Goal: Task Accomplishment & Management: Complete application form

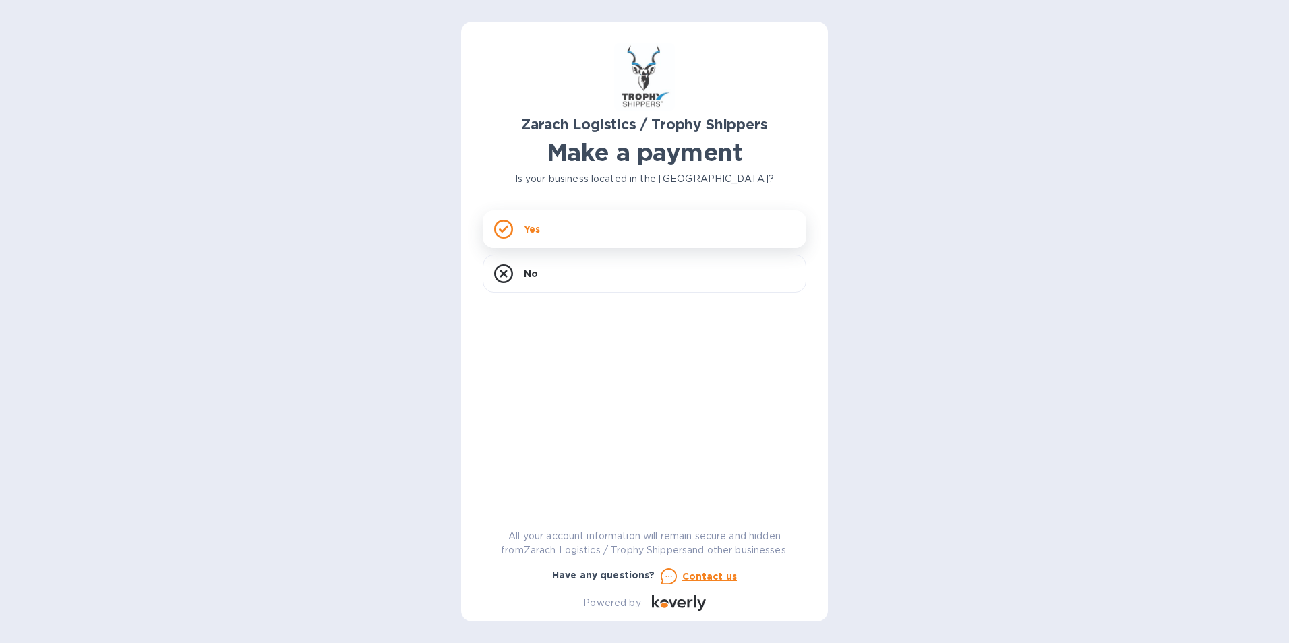
click at [592, 232] on div "Yes" at bounding box center [645, 229] width 324 height 38
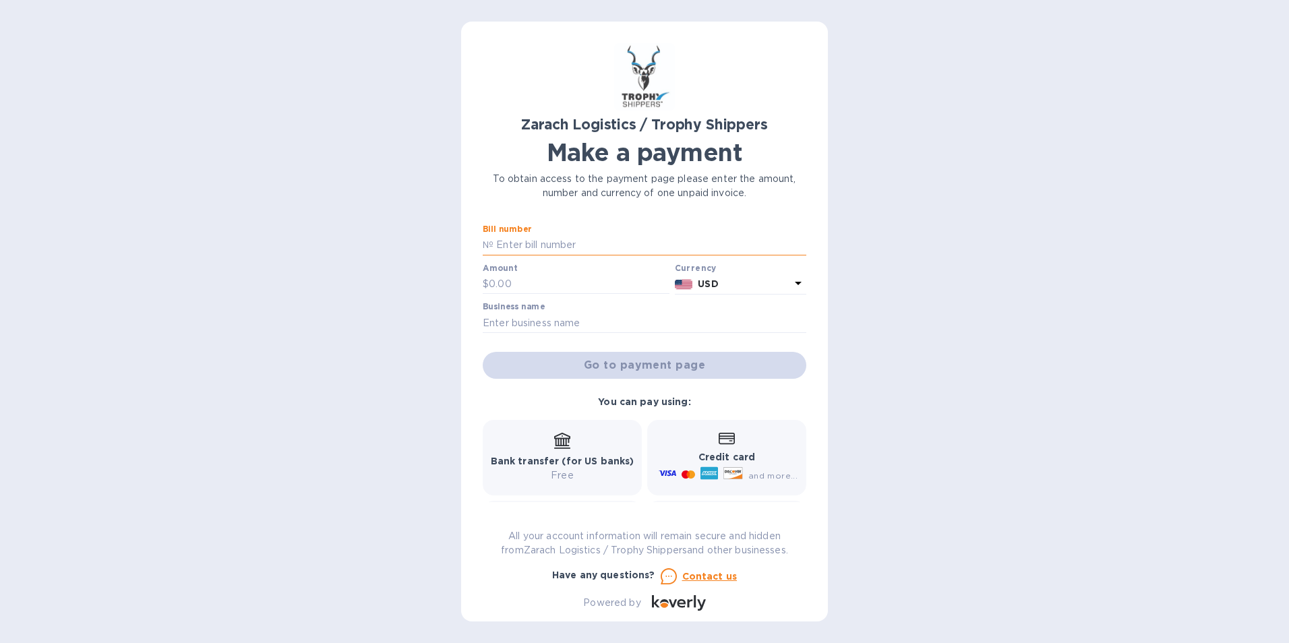
click at [550, 247] on input "text" at bounding box center [650, 245] width 313 height 20
type input "B00172933"
click at [578, 287] on input "text" at bounding box center [579, 284] width 181 height 20
type input "564.50"
click at [576, 318] on input "text" at bounding box center [645, 323] width 324 height 20
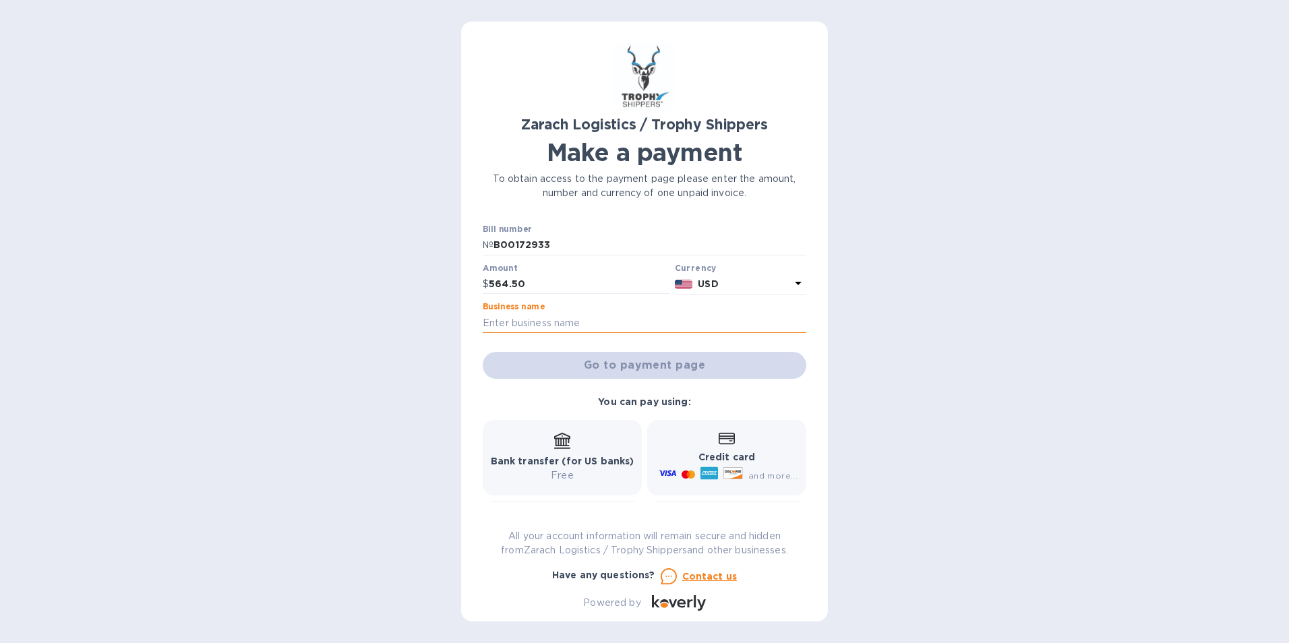
click at [605, 324] on input "text" at bounding box center [645, 323] width 324 height 20
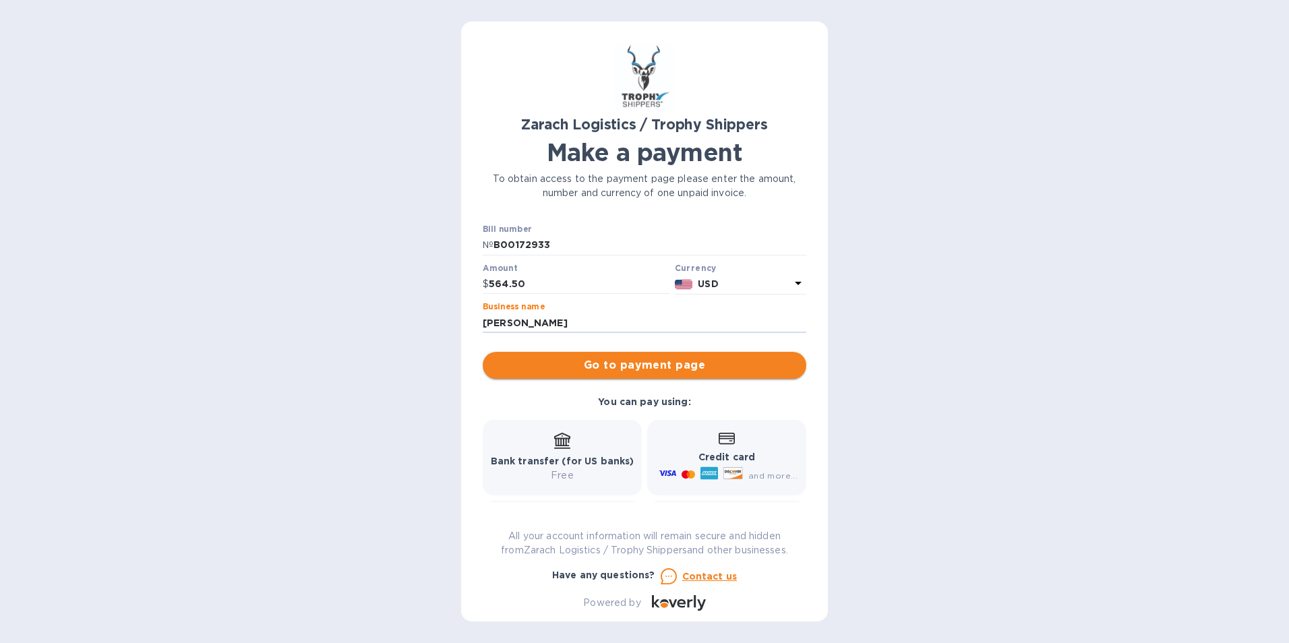
type input "[PERSON_NAME]"
click at [640, 367] on span "Go to payment page" at bounding box center [645, 365] width 302 height 16
